Goal: Task Accomplishment & Management: Use online tool/utility

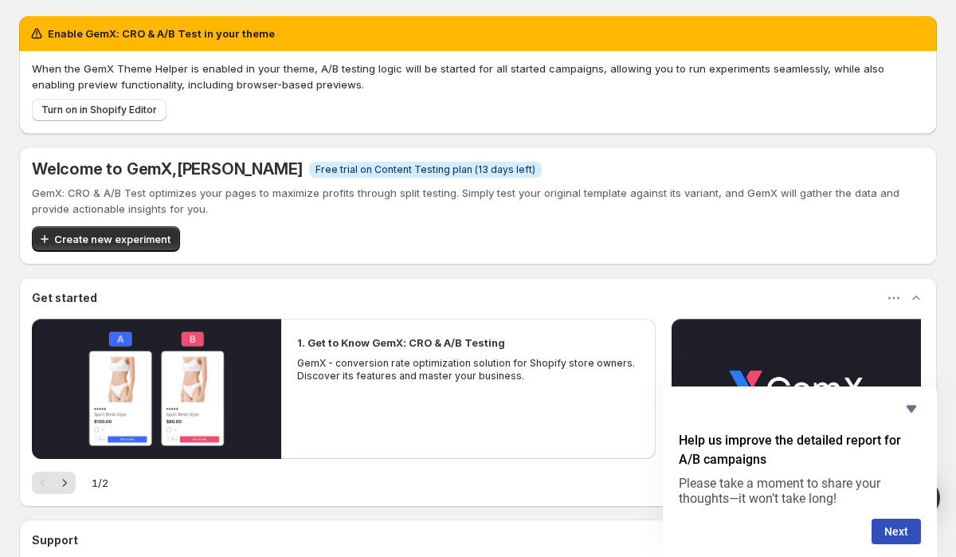
click at [202, 22] on div "Enable GemX: CRO & A/B Test in your theme" at bounding box center [477, 33] width 917 height 35
click at [132, 240] on span "Create new experiment" at bounding box center [112, 239] width 116 height 16
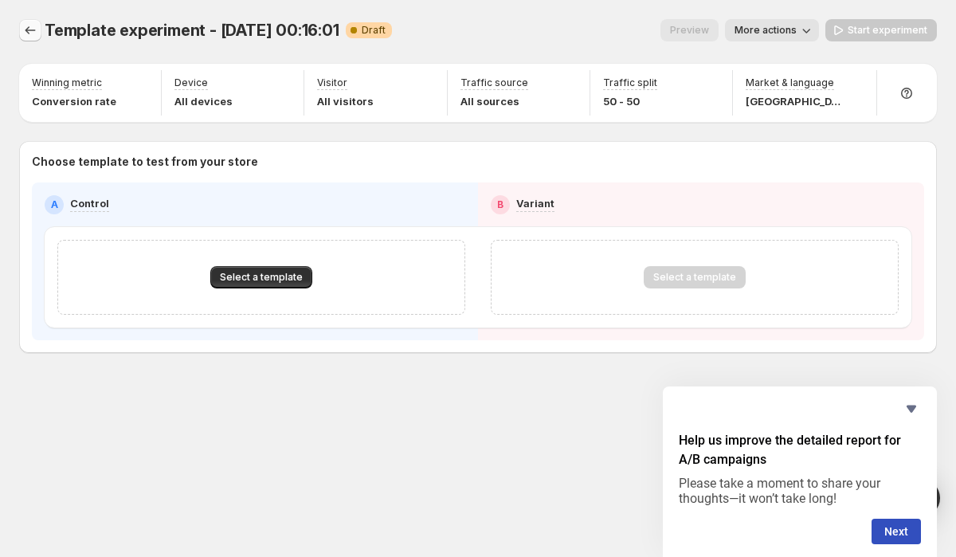
click at [37, 31] on icon "Experiments" at bounding box center [30, 30] width 16 height 16
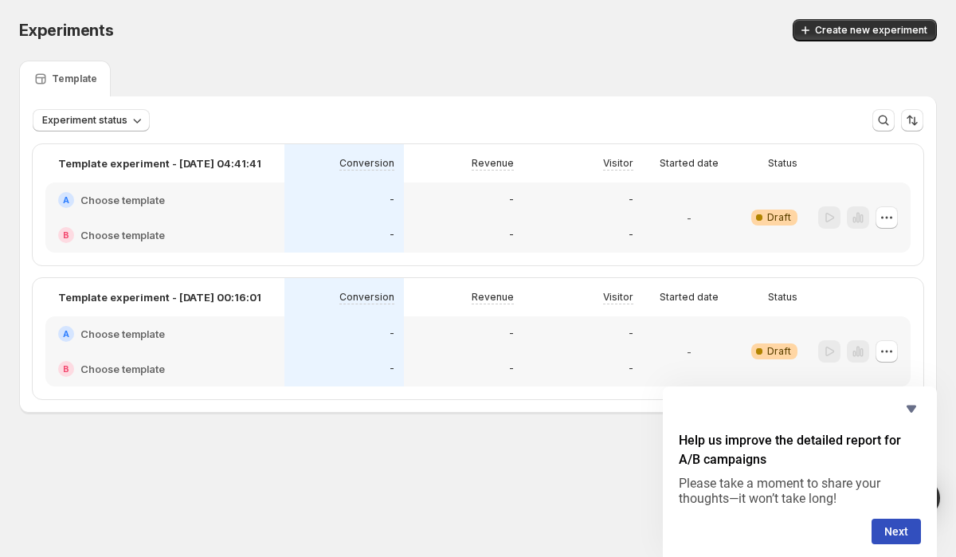
click at [221, 206] on div "A Choose template" at bounding box center [164, 200] width 213 height 16
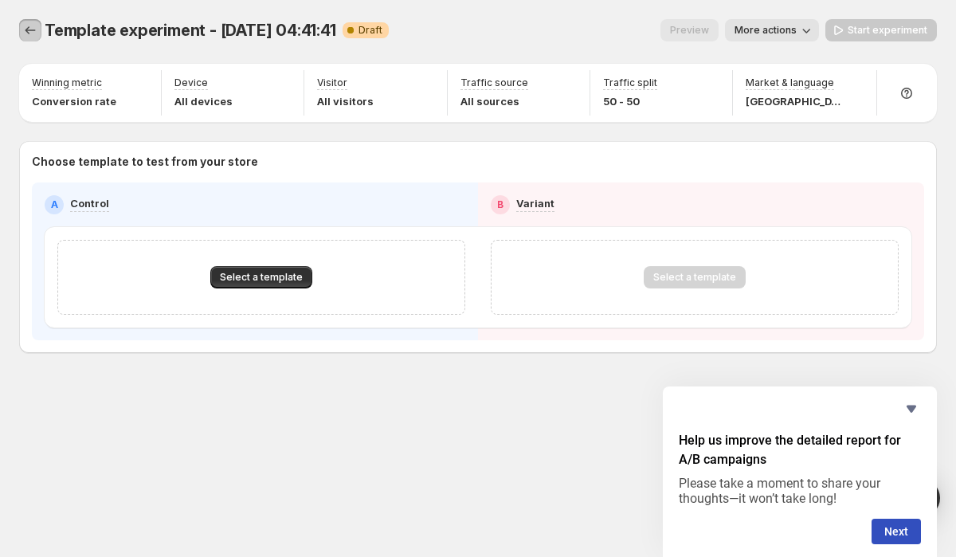
click at [31, 23] on icon "Experiments" at bounding box center [30, 30] width 16 height 16
